Goal: Task Accomplishment & Management: Use online tool/utility

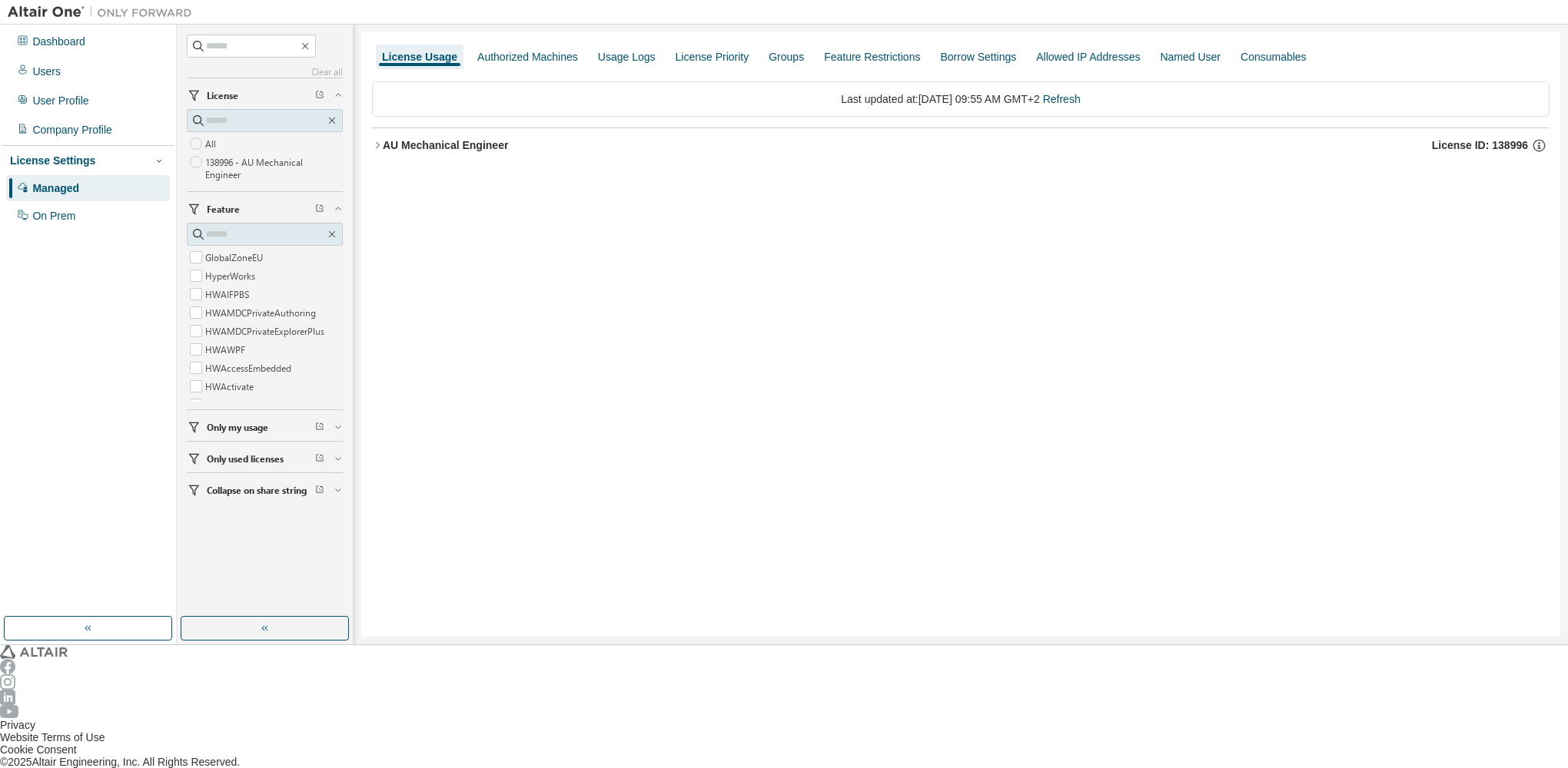
click at [184, 495] on div "Clear all Collapse on share string Only used licenses Only my usage Feature Glo…" at bounding box center [264, 321] width 171 height 588
click at [187, 490] on icon "button" at bounding box center [194, 490] width 15 height 15
click at [378, 140] on icon "button" at bounding box center [377, 144] width 10 height 10
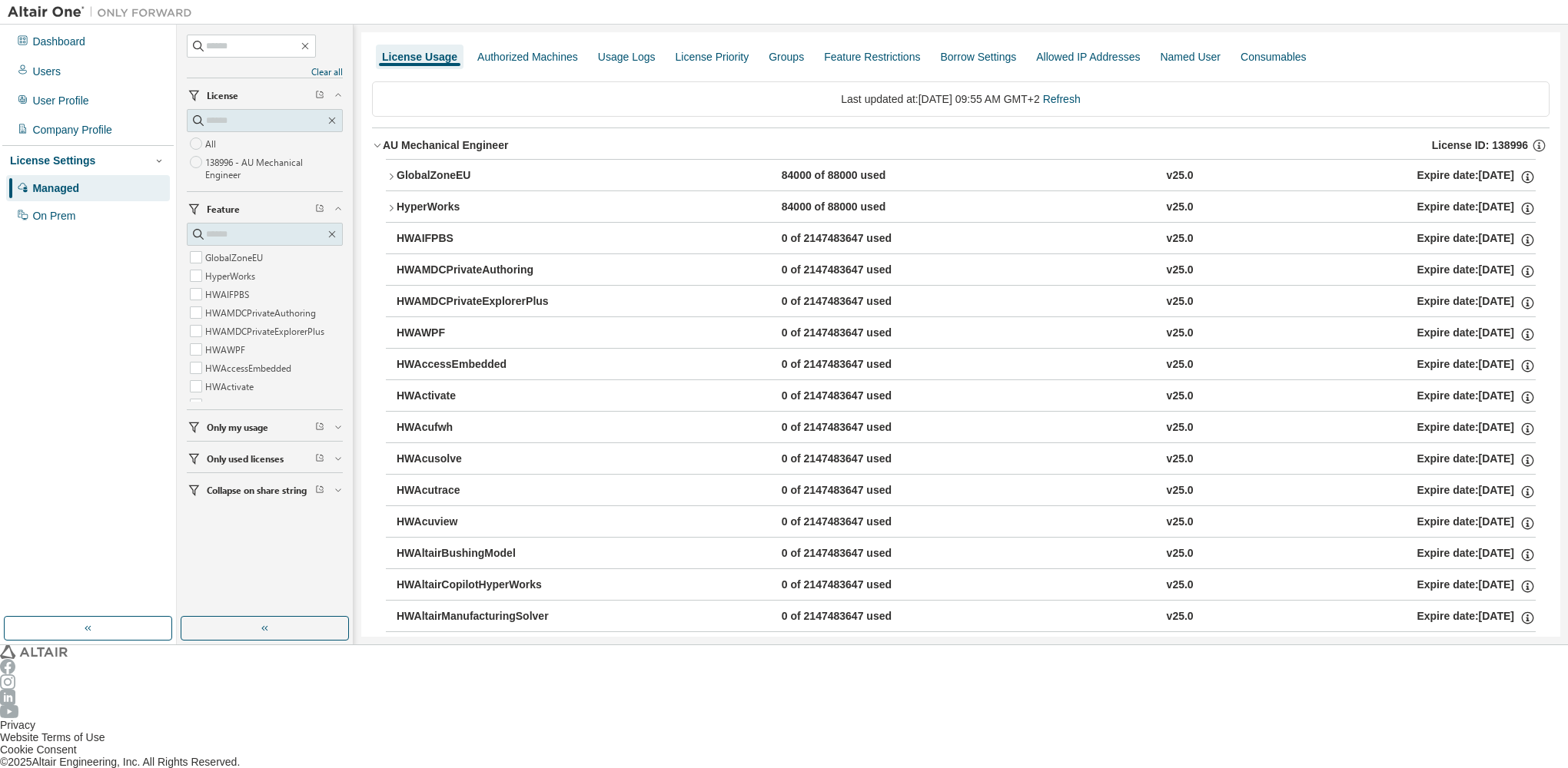
click at [388, 171] on icon "button" at bounding box center [391, 176] width 10 height 10
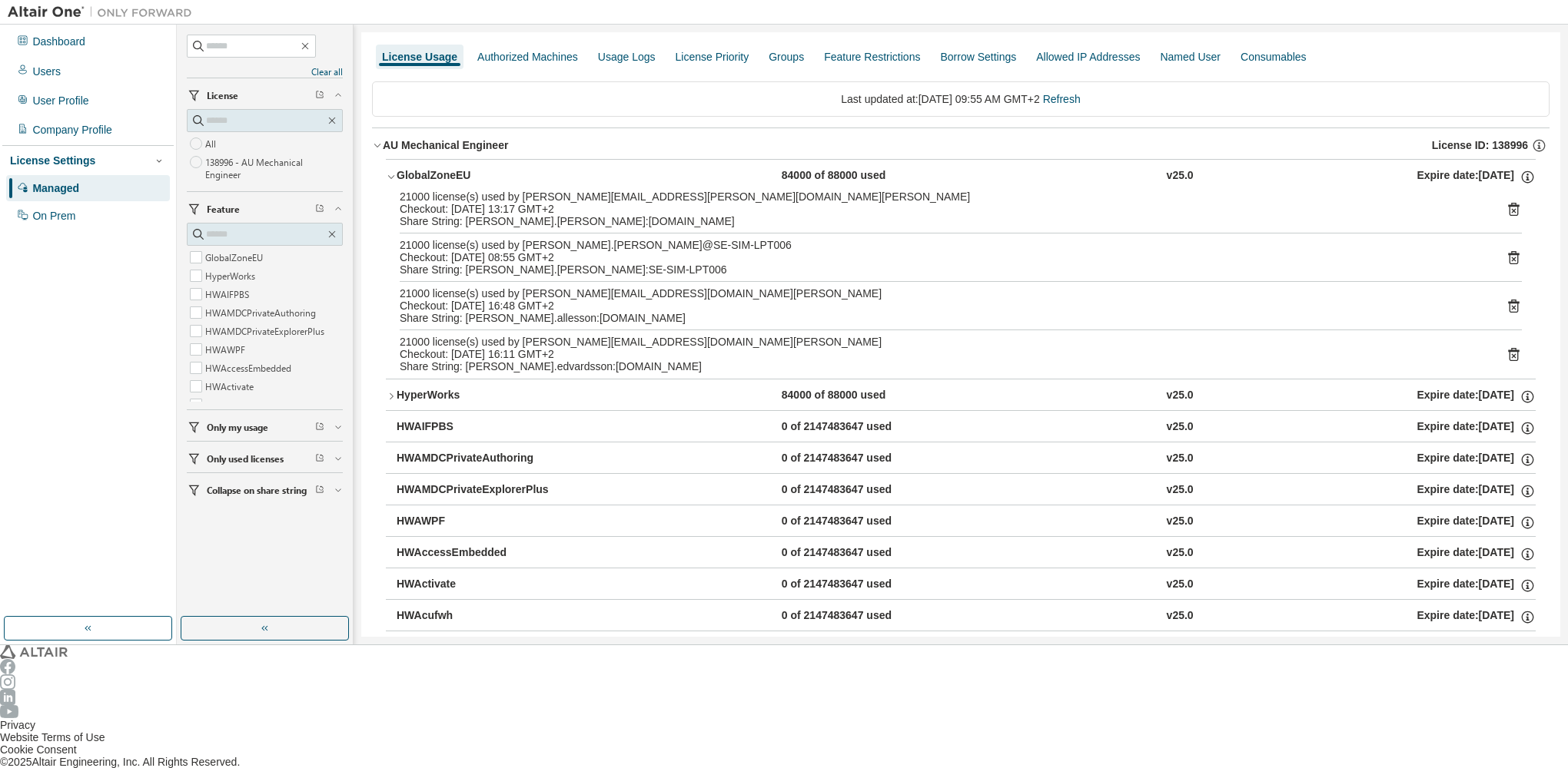
click at [522, 239] on div "21000 license(s) used by Louise.Lundblad@SE-SIM-LPT006" at bounding box center [939, 244] width 1079 height 12
